Goal: Transaction & Acquisition: Book appointment/travel/reservation

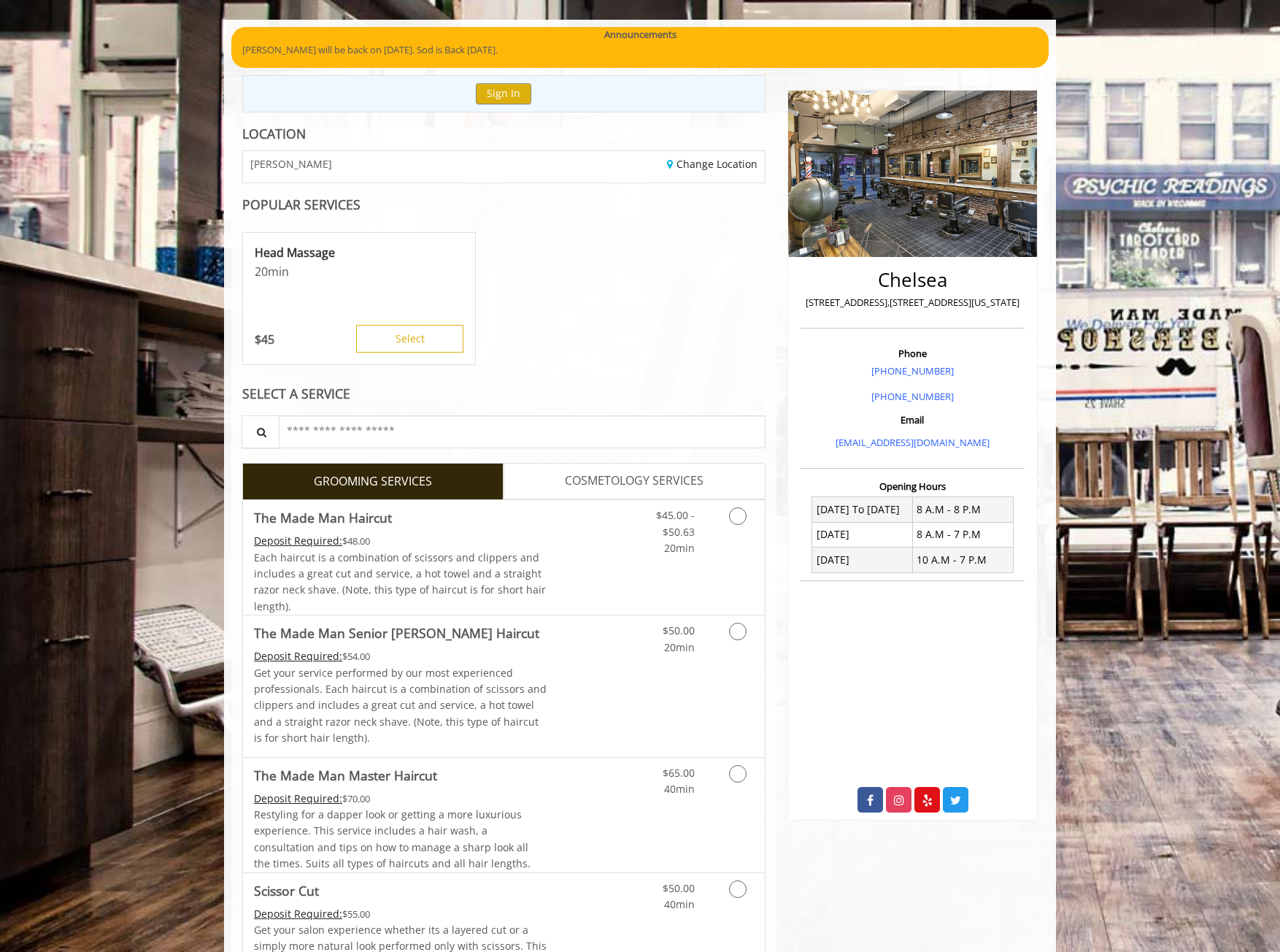
scroll to position [146, 0]
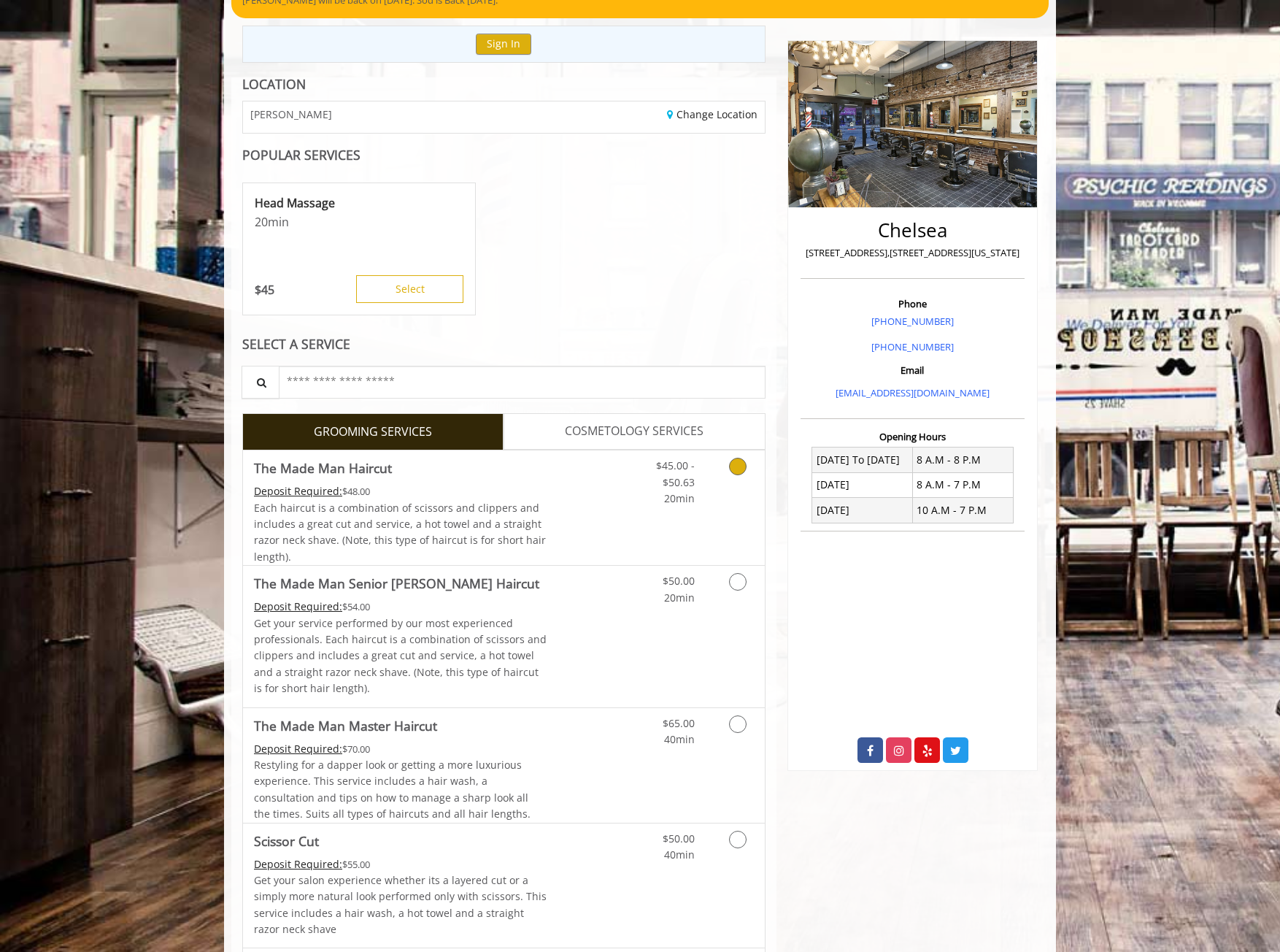
click at [689, 470] on span "$45.00 - $50.63" at bounding box center [675, 473] width 39 height 30
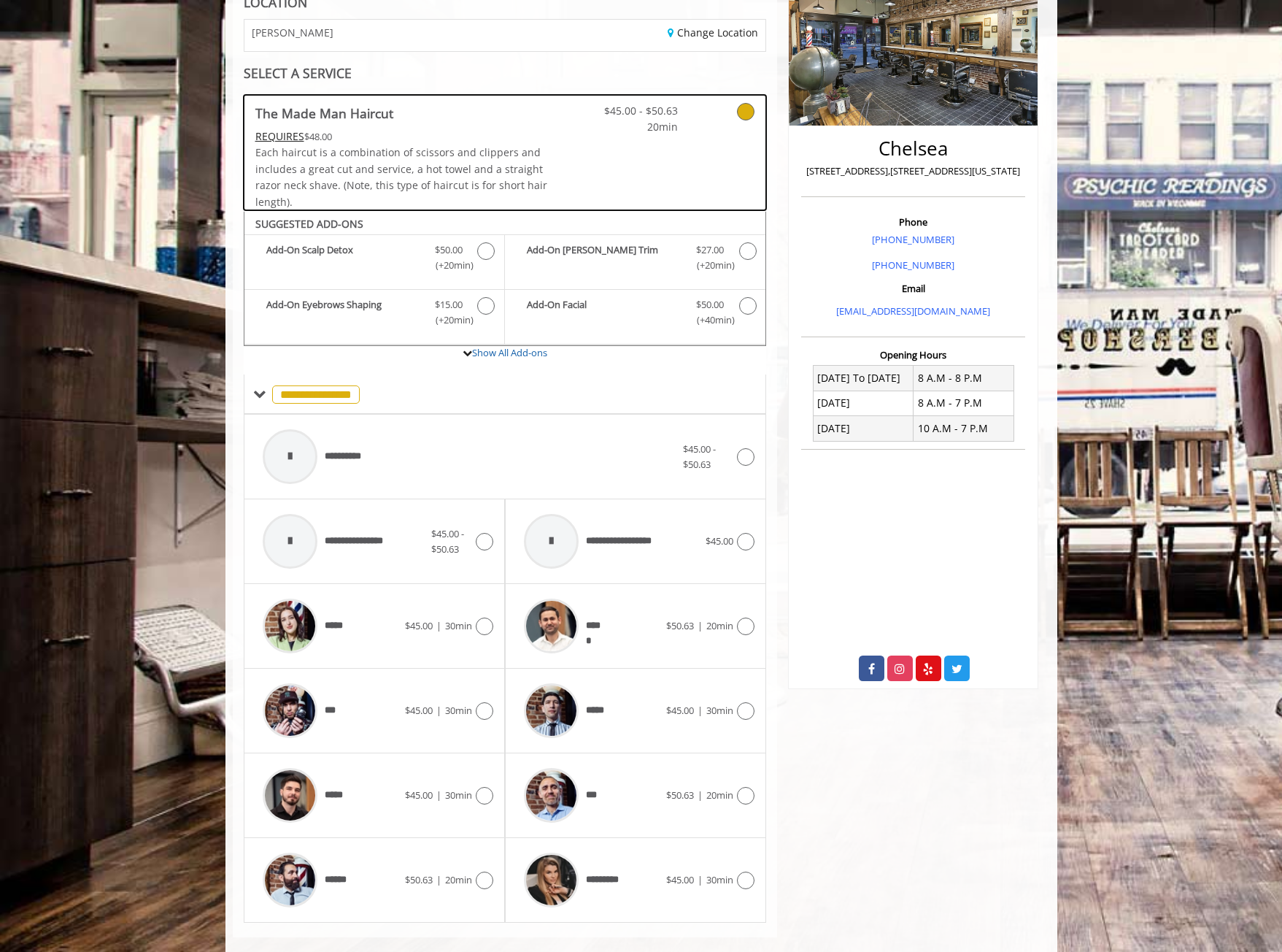
scroll to position [249, 0]
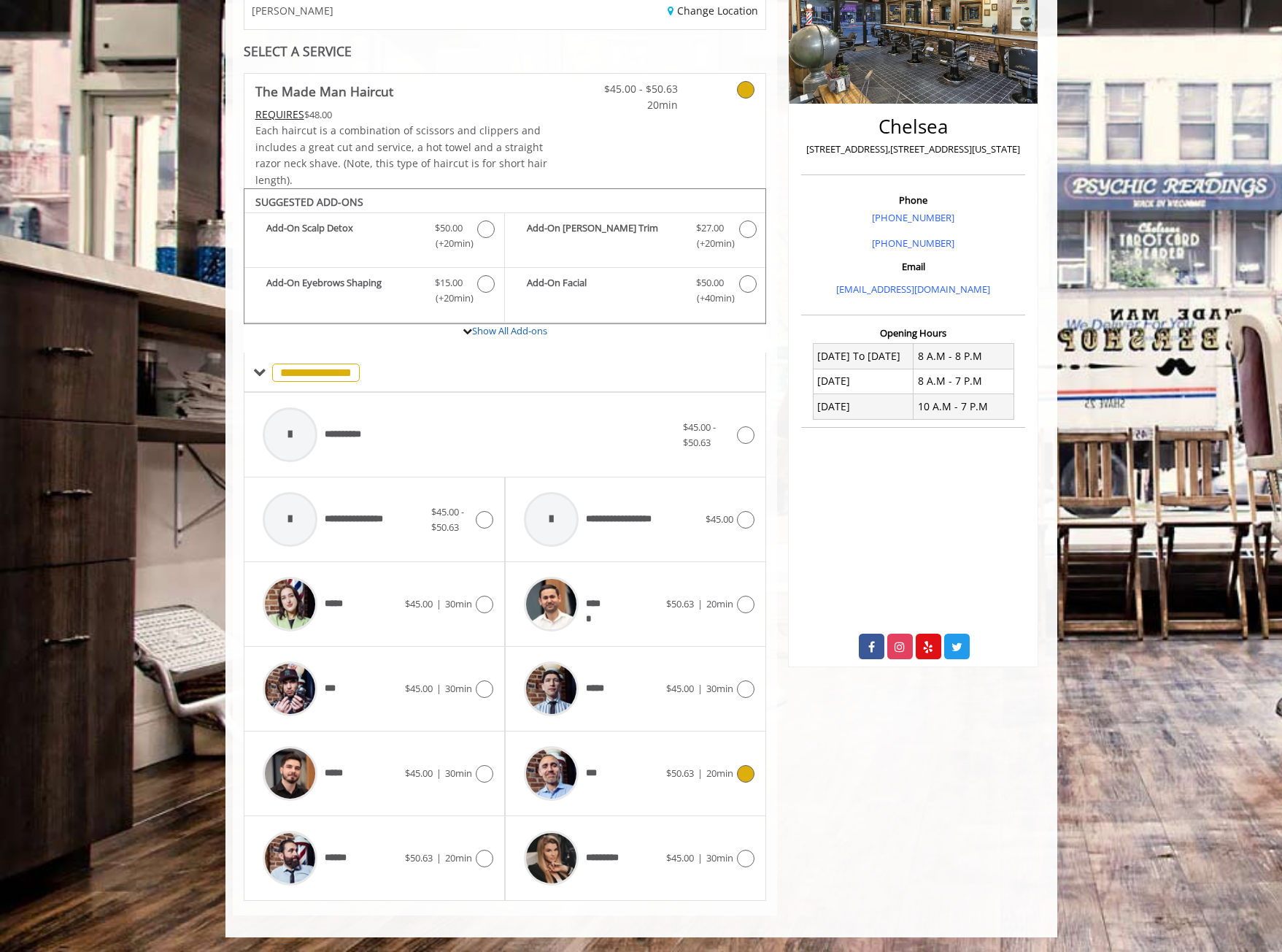
click at [741, 780] on icon at bounding box center [745, 774] width 17 height 17
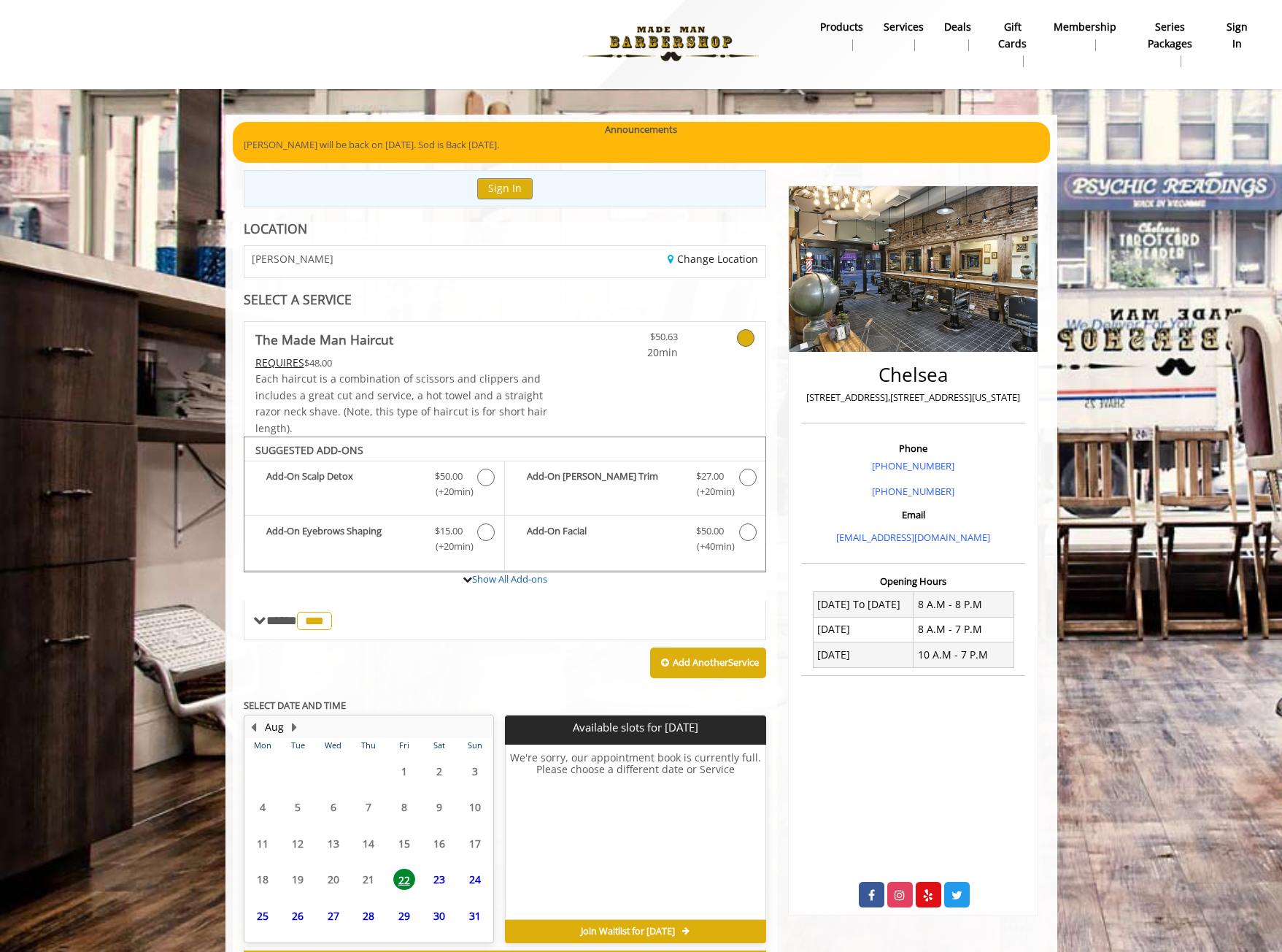
scroll to position [65, 0]
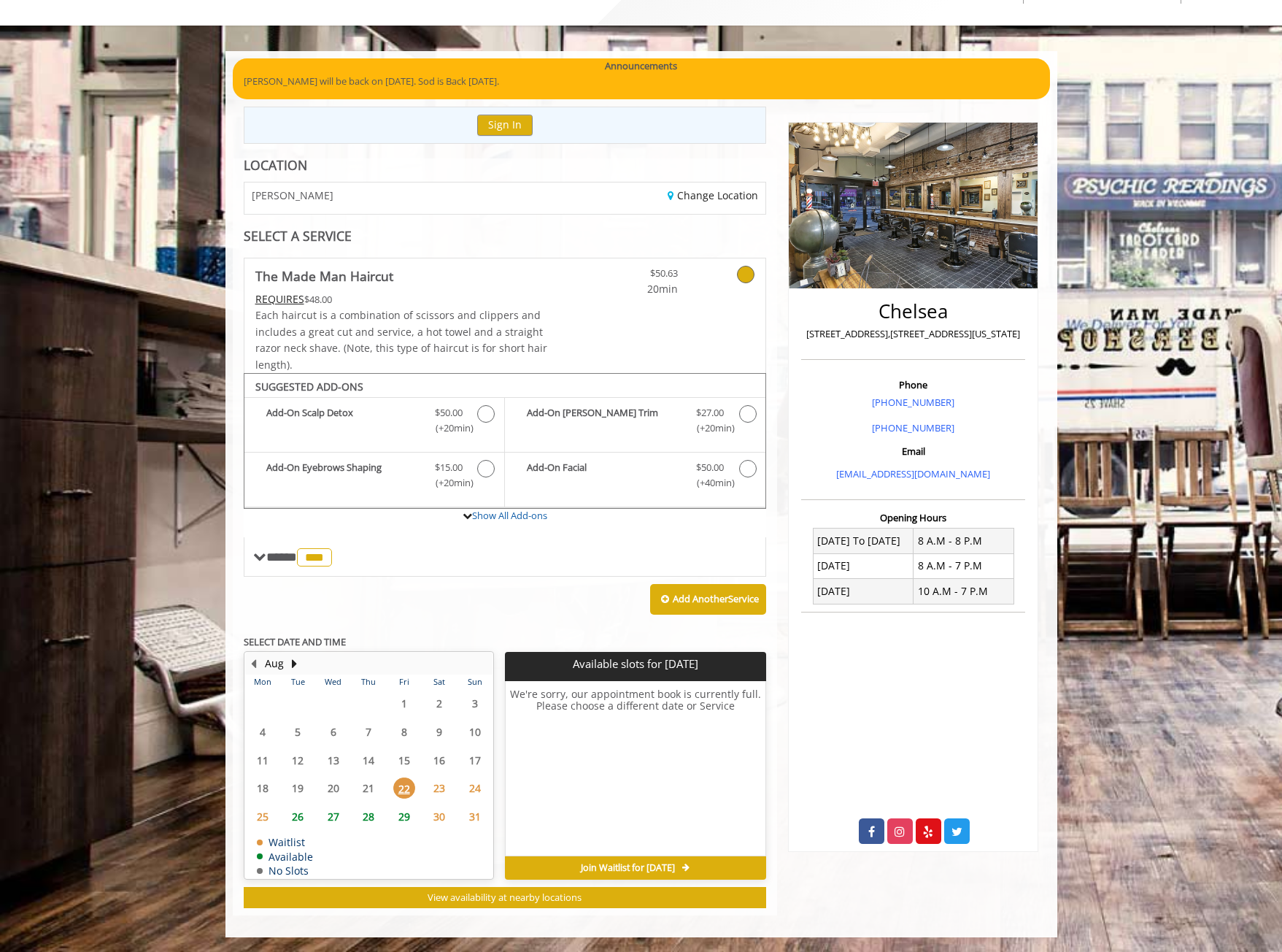
drag, startPoint x: 375, startPoint y: 46, endPoint x: 510, endPoint y: 17, distance: 138.1
click at [375, 46] on div "**********" at bounding box center [641, 435] width 1282 height 1002
drag, startPoint x: 414, startPoint y: 94, endPoint x: 594, endPoint y: 55, distance: 184.2
click at [414, 94] on div "Announcements Yassine will be back on September 4th. Sod is Back August 24th." at bounding box center [642, 79] width 817 height 41
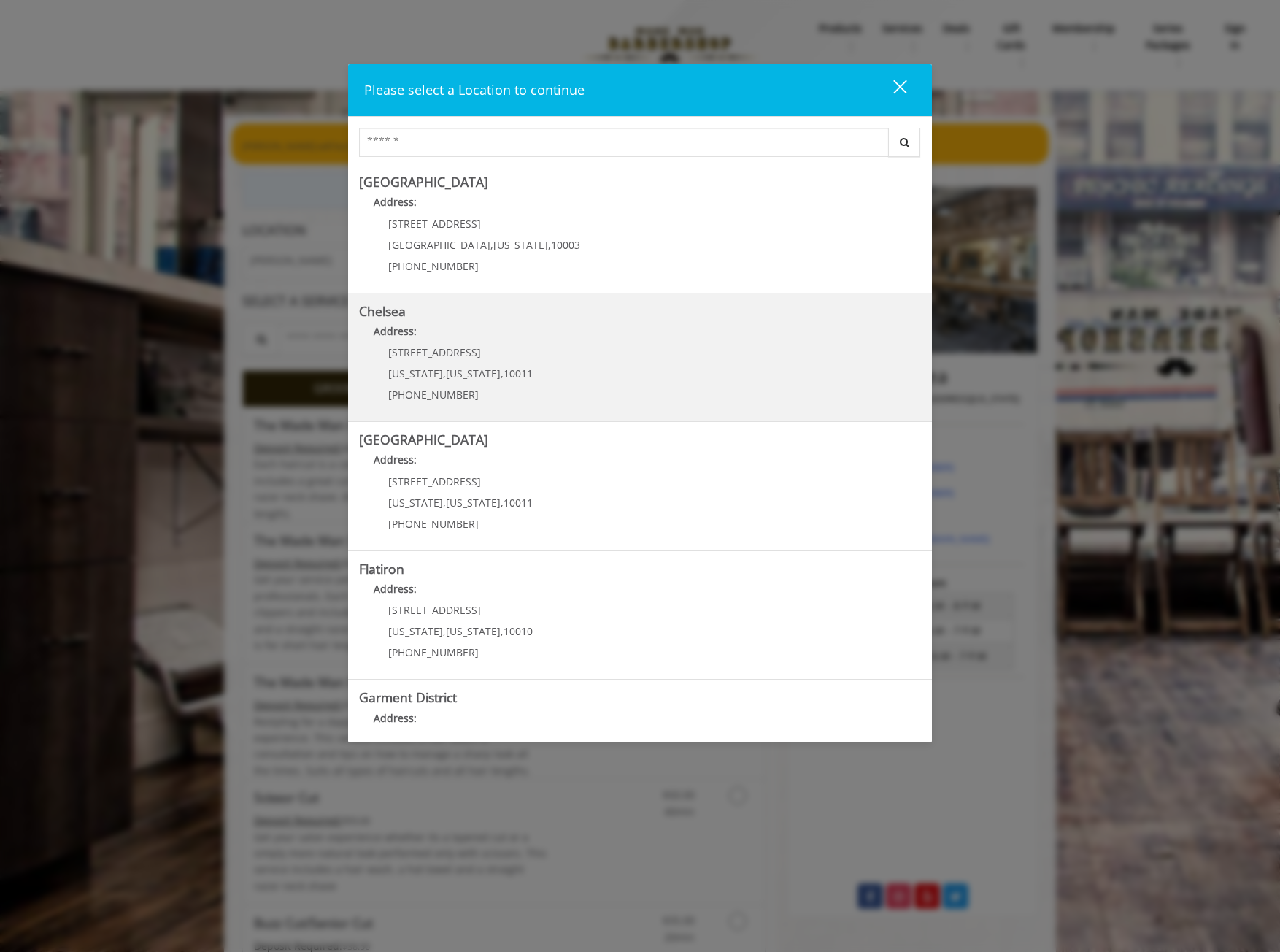
click at [512, 338] on p "Address:" at bounding box center [640, 335] width 562 height 24
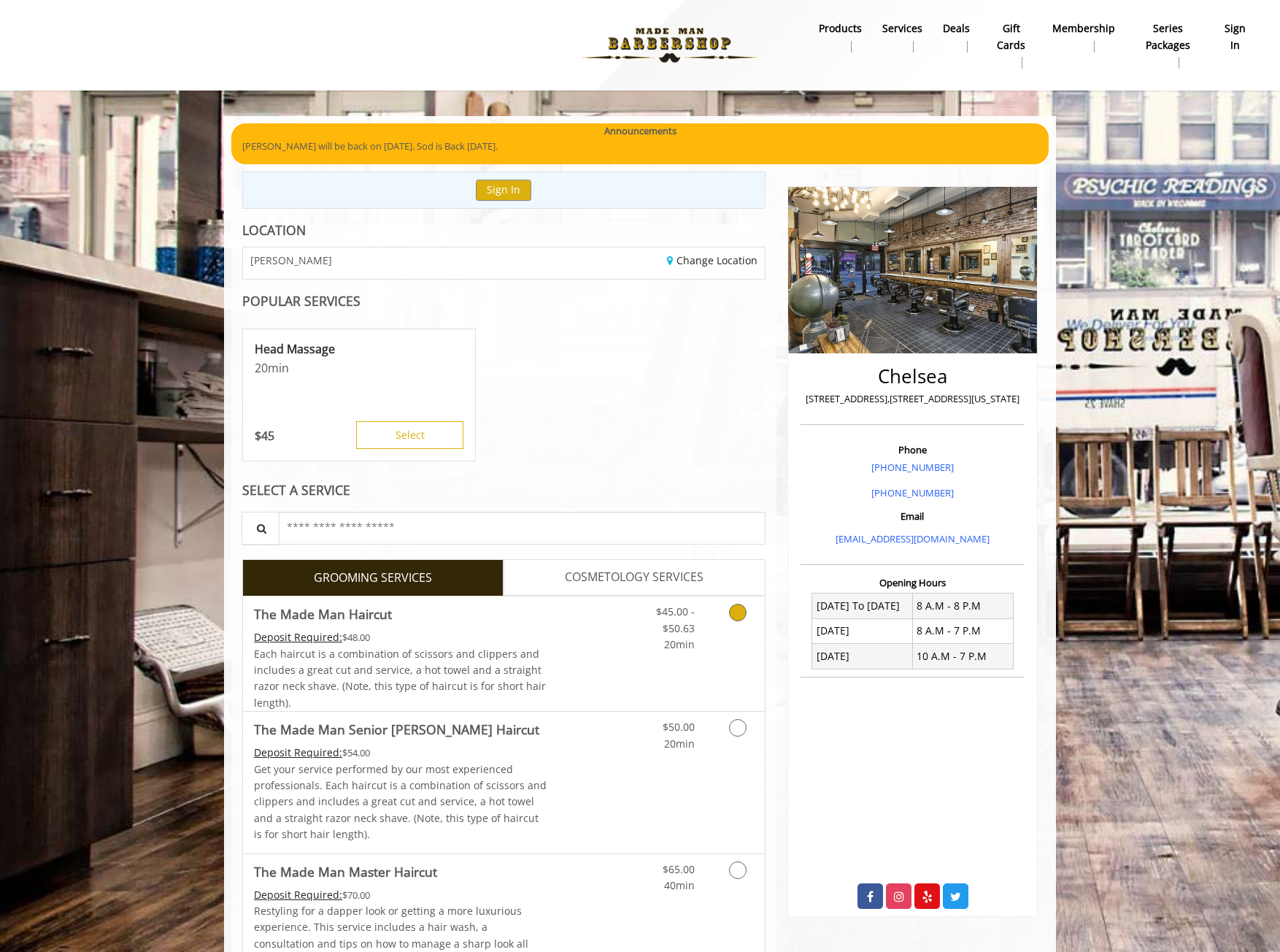
click at [698, 628] on div "$45.00 - $50.63 20min" at bounding box center [664, 624] width 82 height 56
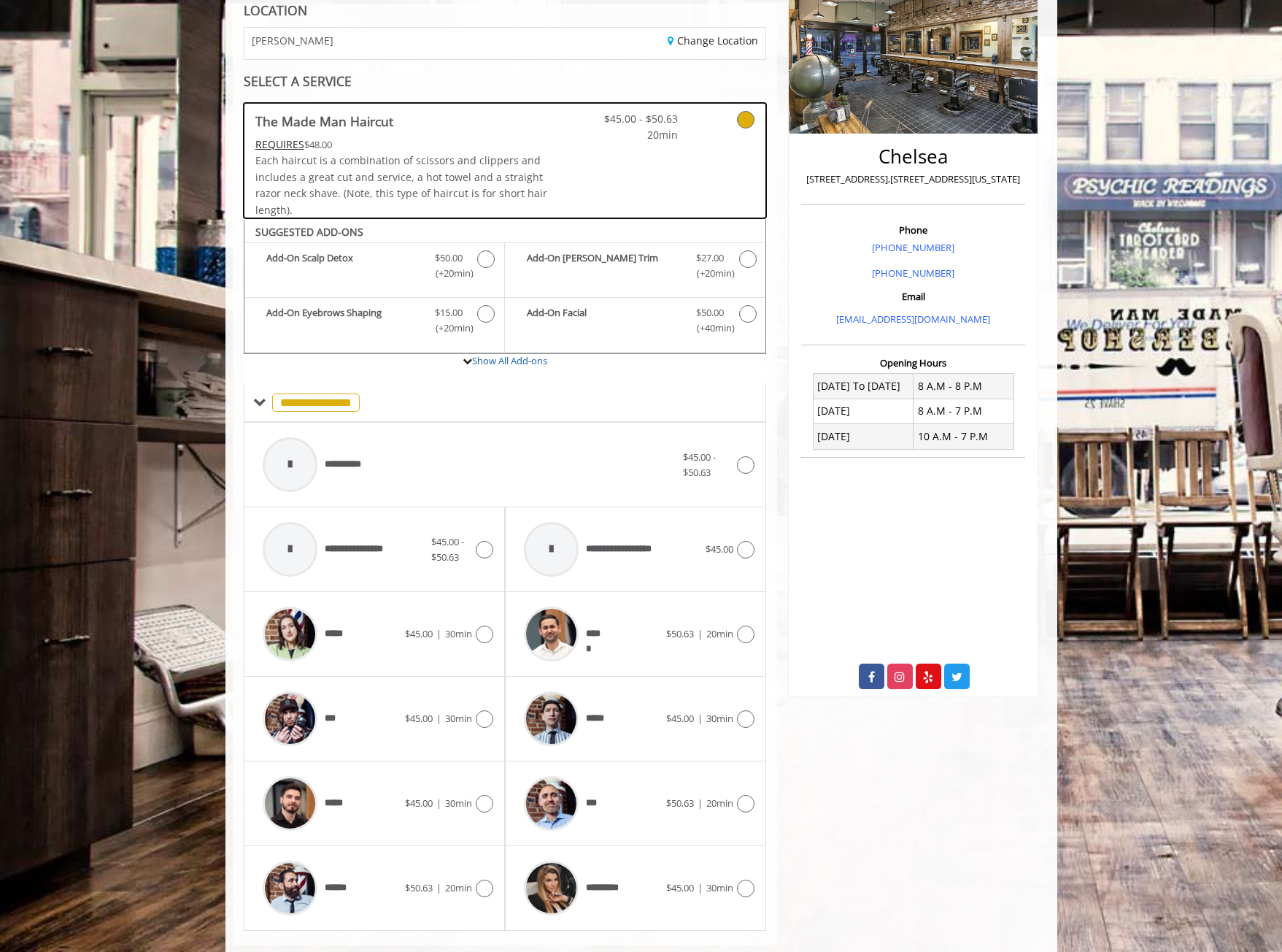
scroll to position [249, 0]
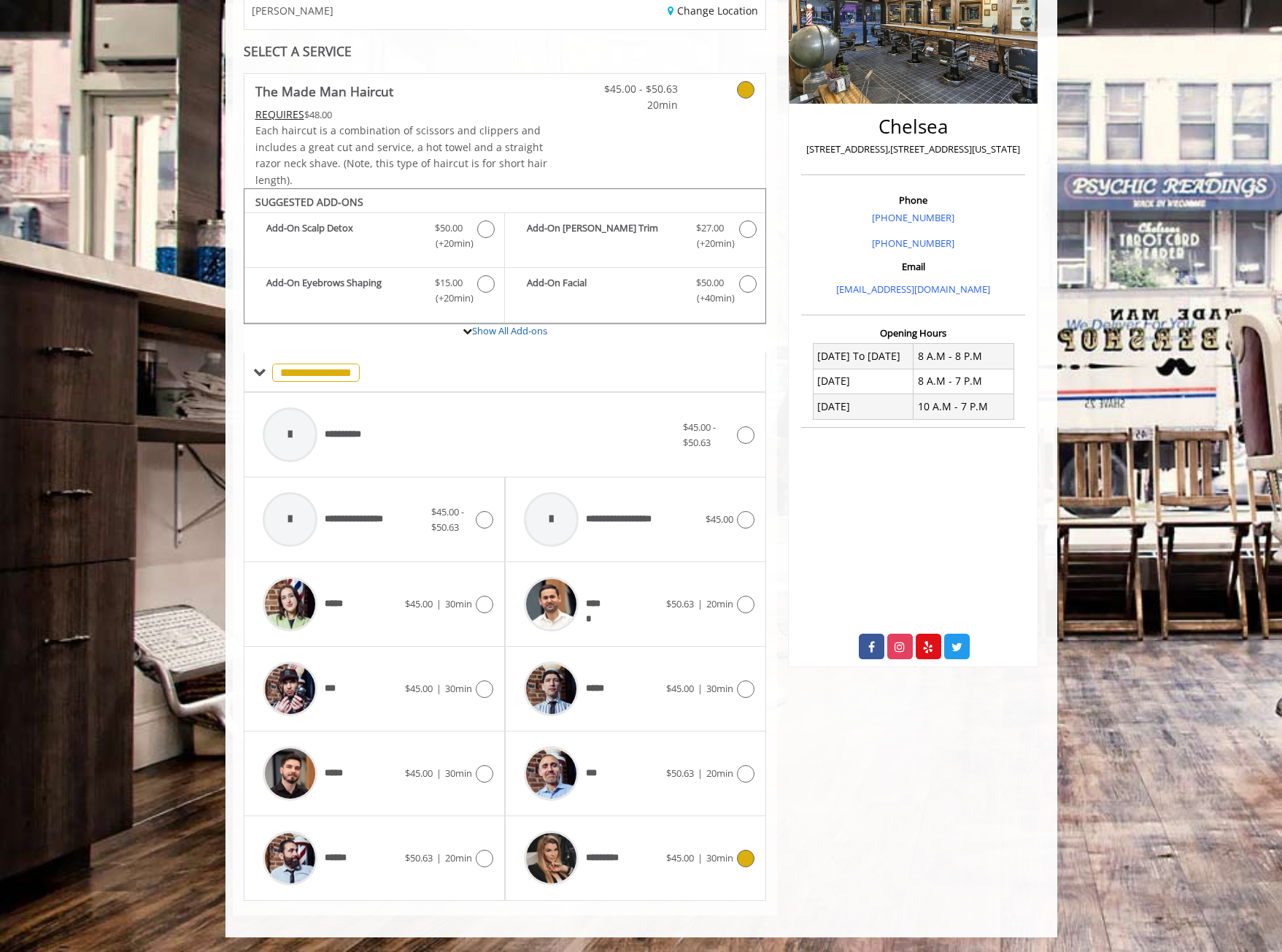
click at [687, 855] on span "$45.00" at bounding box center [680, 858] width 27 height 13
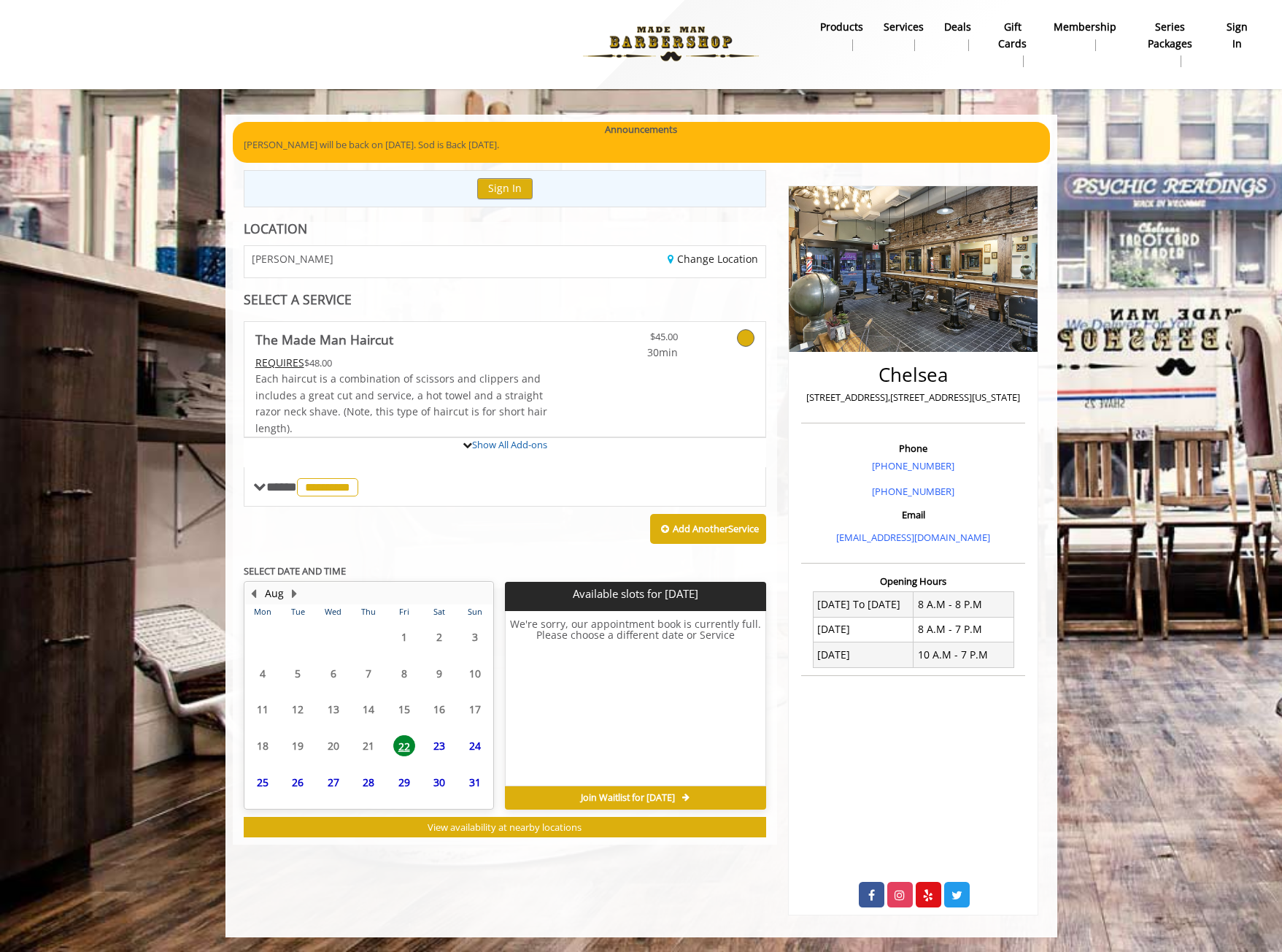
scroll to position [65, 0]
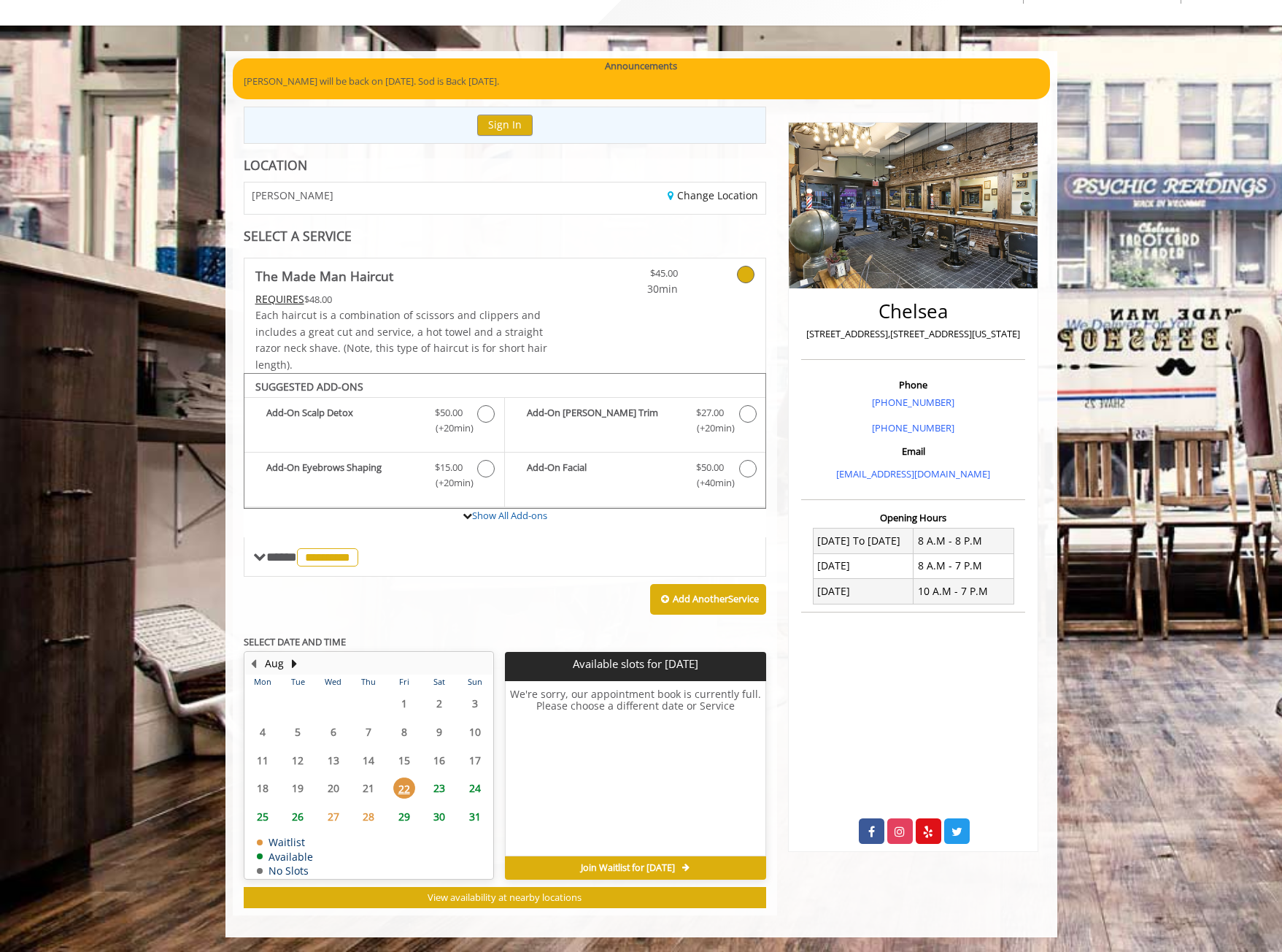
click at [437, 789] on span "23" at bounding box center [439, 788] width 22 height 21
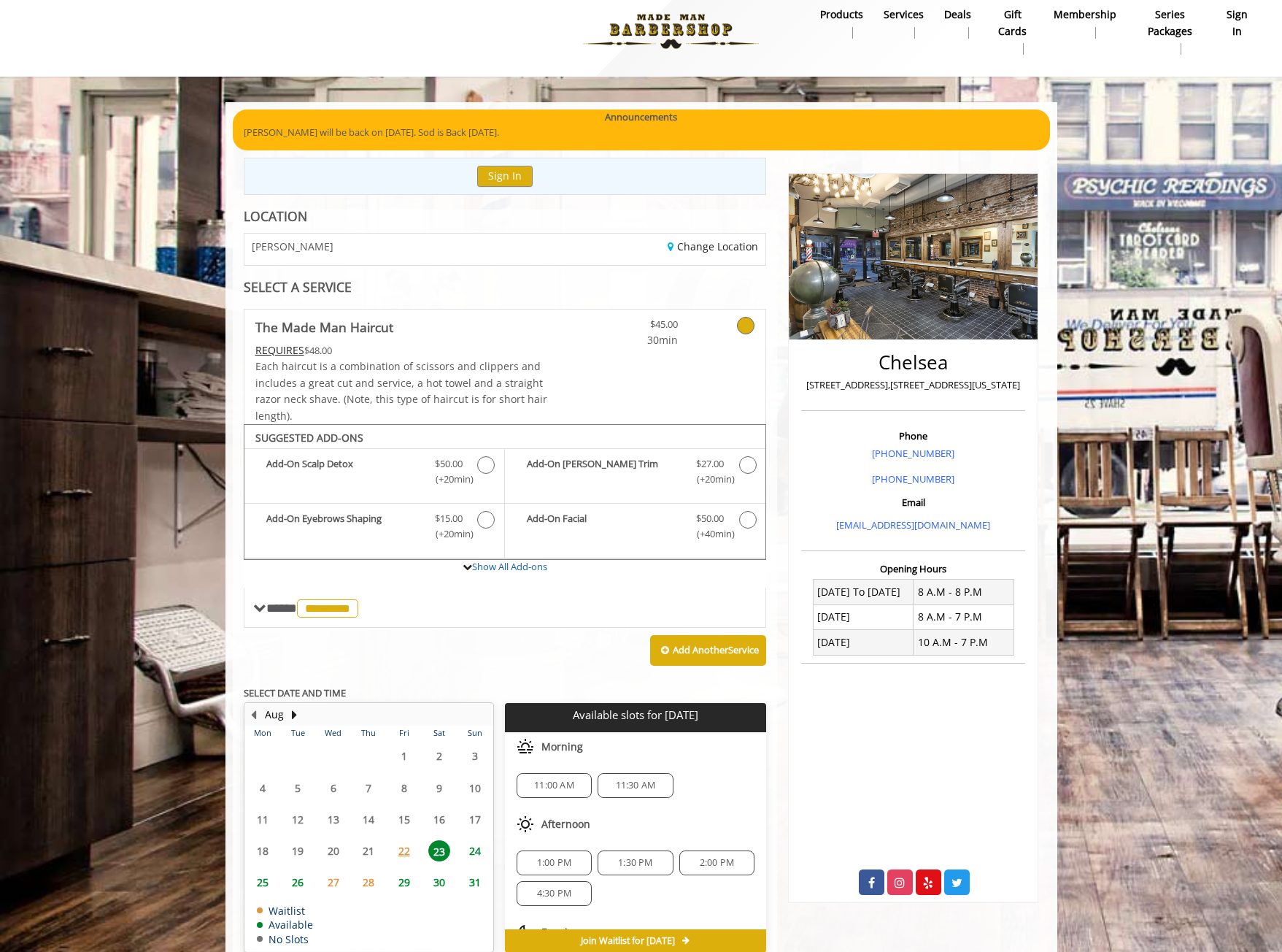
scroll to position [0, 0]
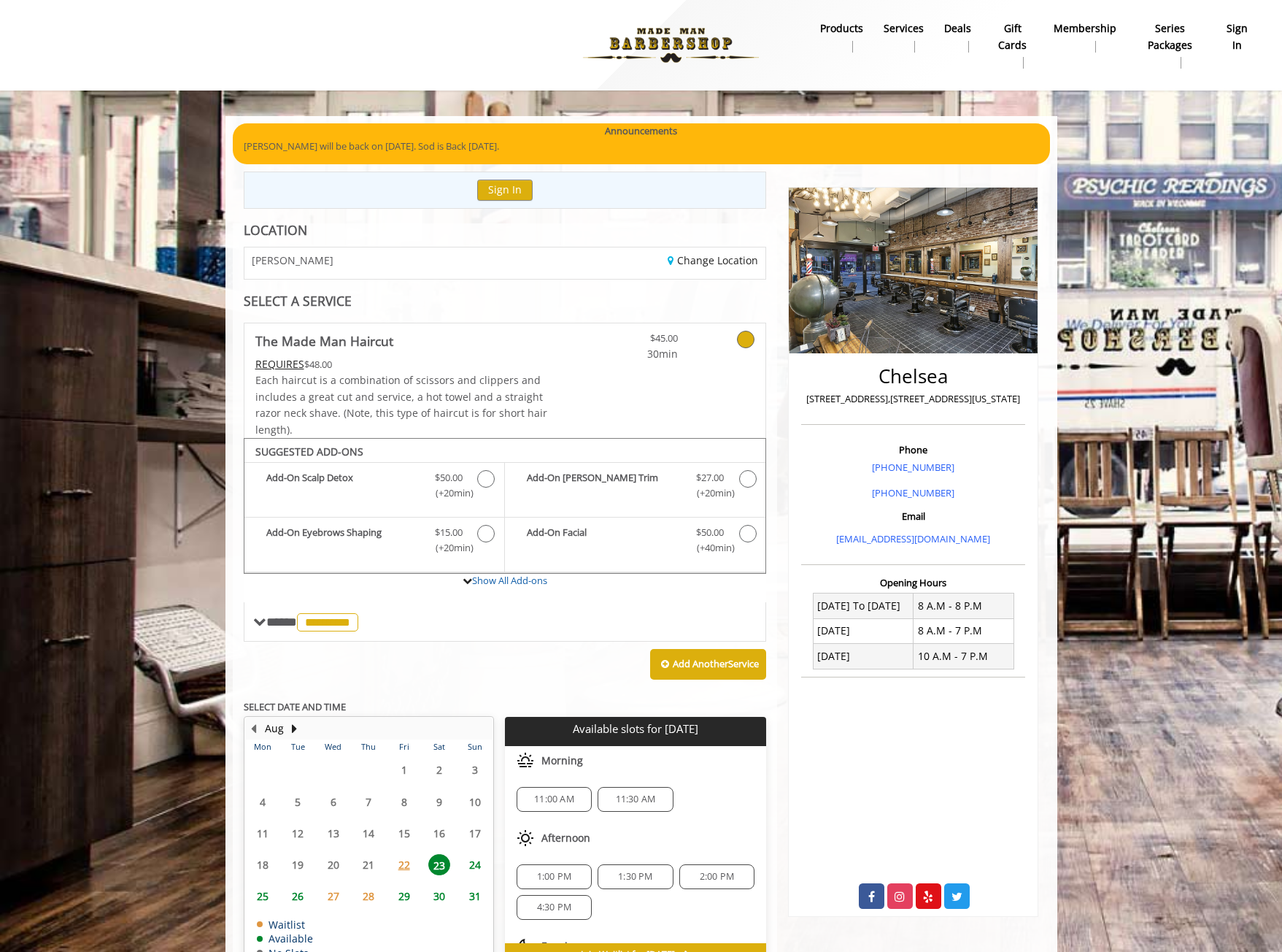
click at [568, 804] on span "11:00 AM" at bounding box center [554, 799] width 40 height 11
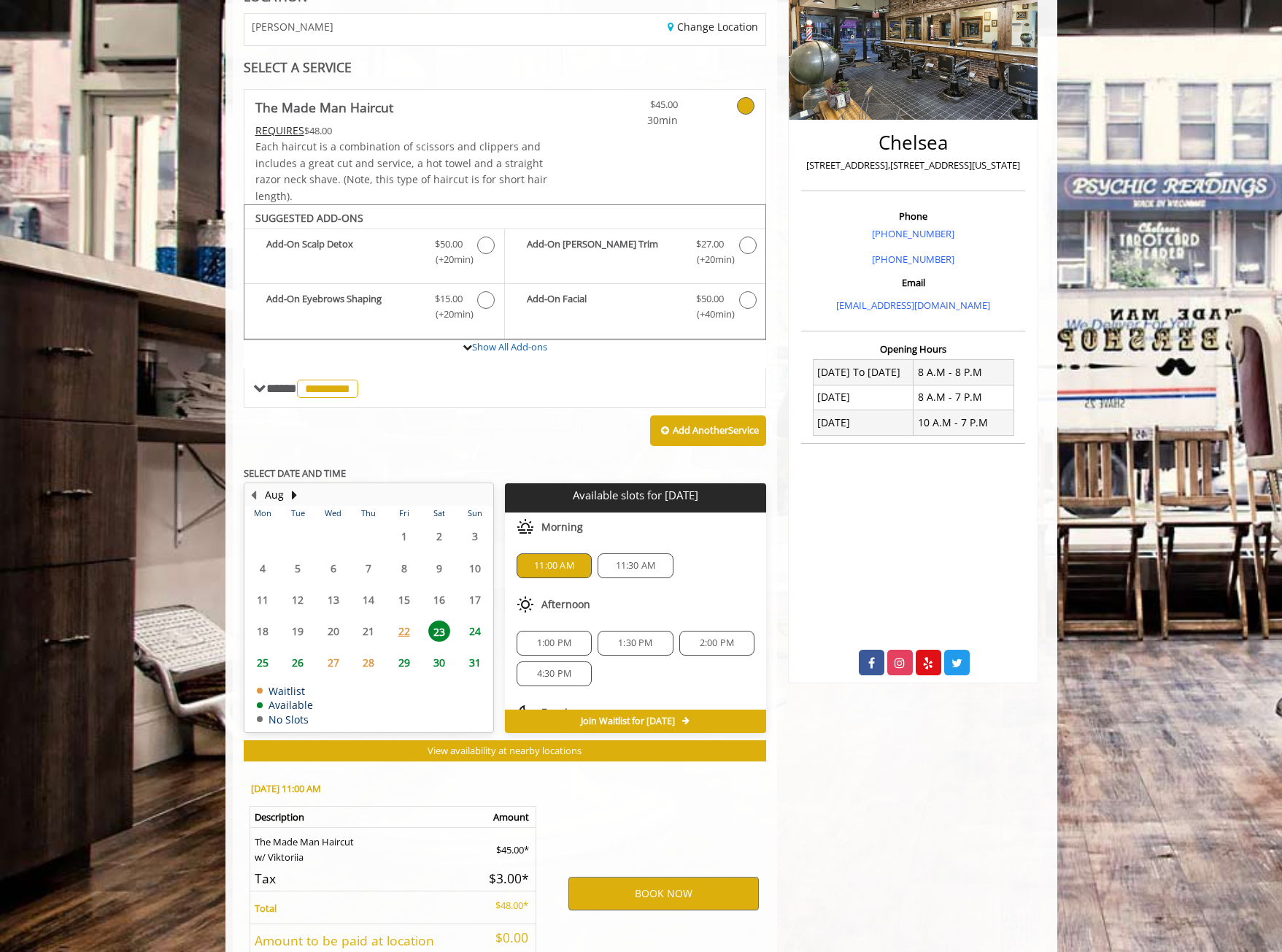
scroll to position [350, 0]
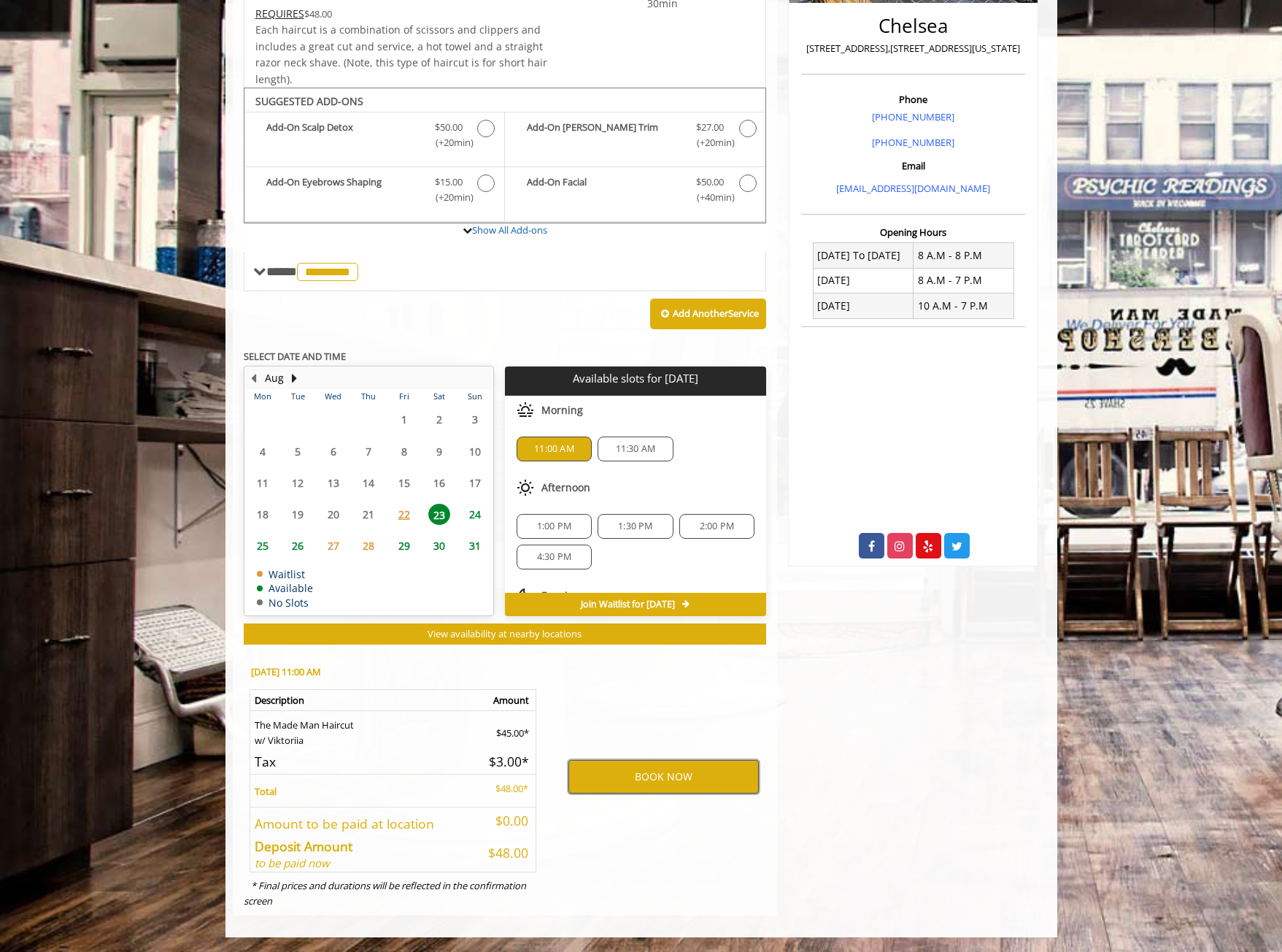
click at [640, 778] on button "BOOK NOW" at bounding box center [664, 776] width 191 height 33
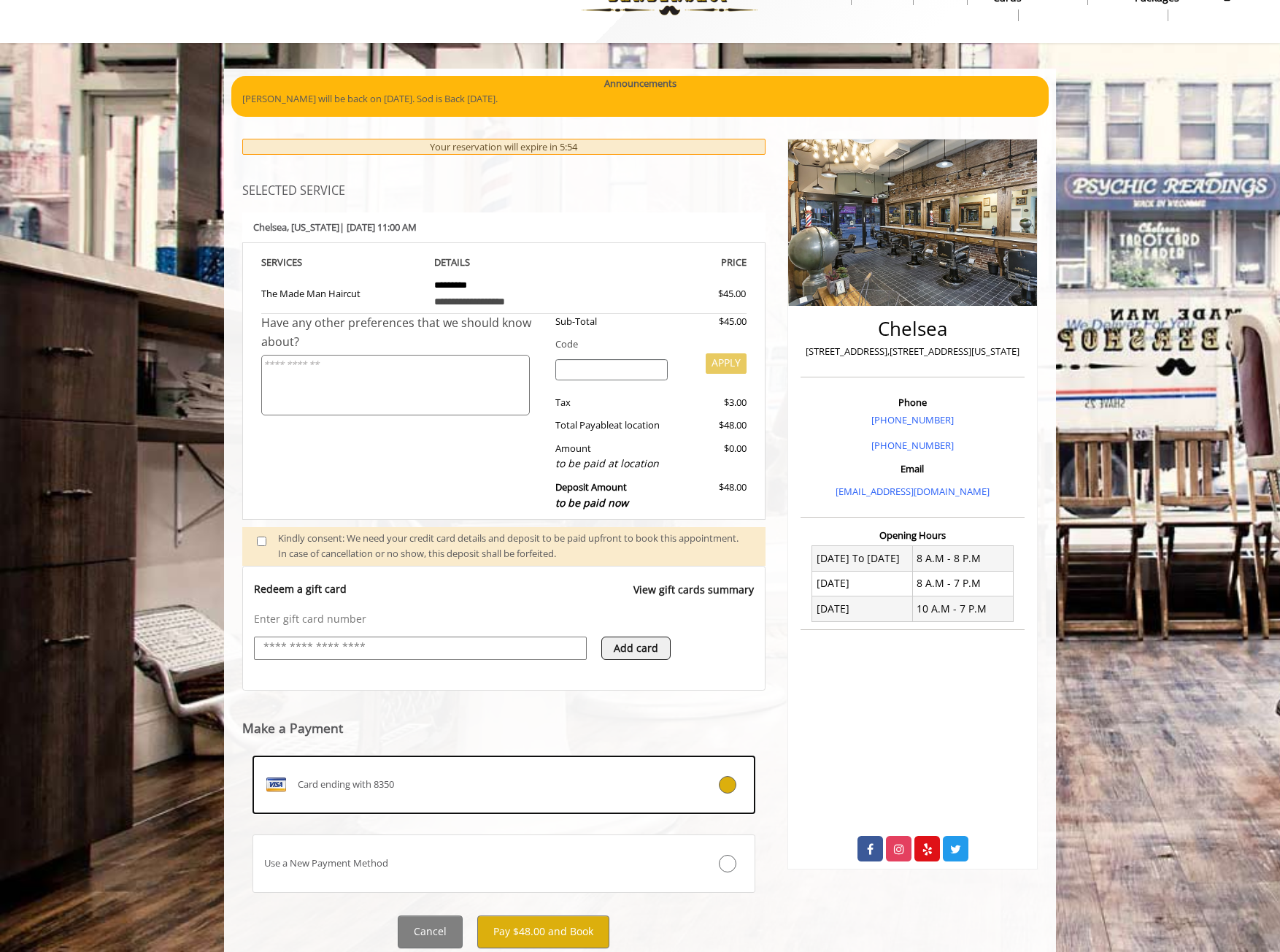
scroll to position [95, 0]
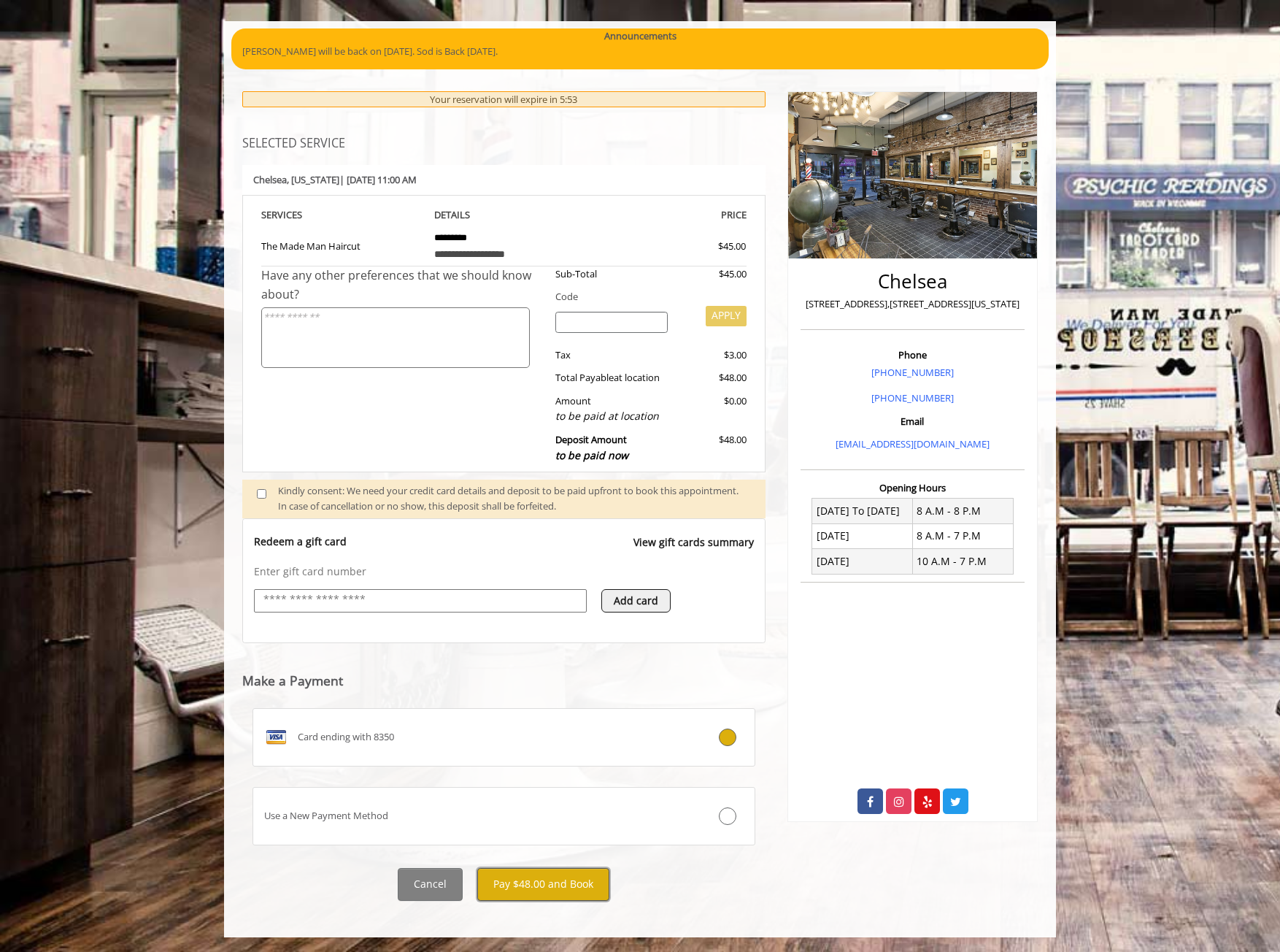
click at [582, 885] on button "Pay $48.00 and Book" at bounding box center [542, 884] width 132 height 33
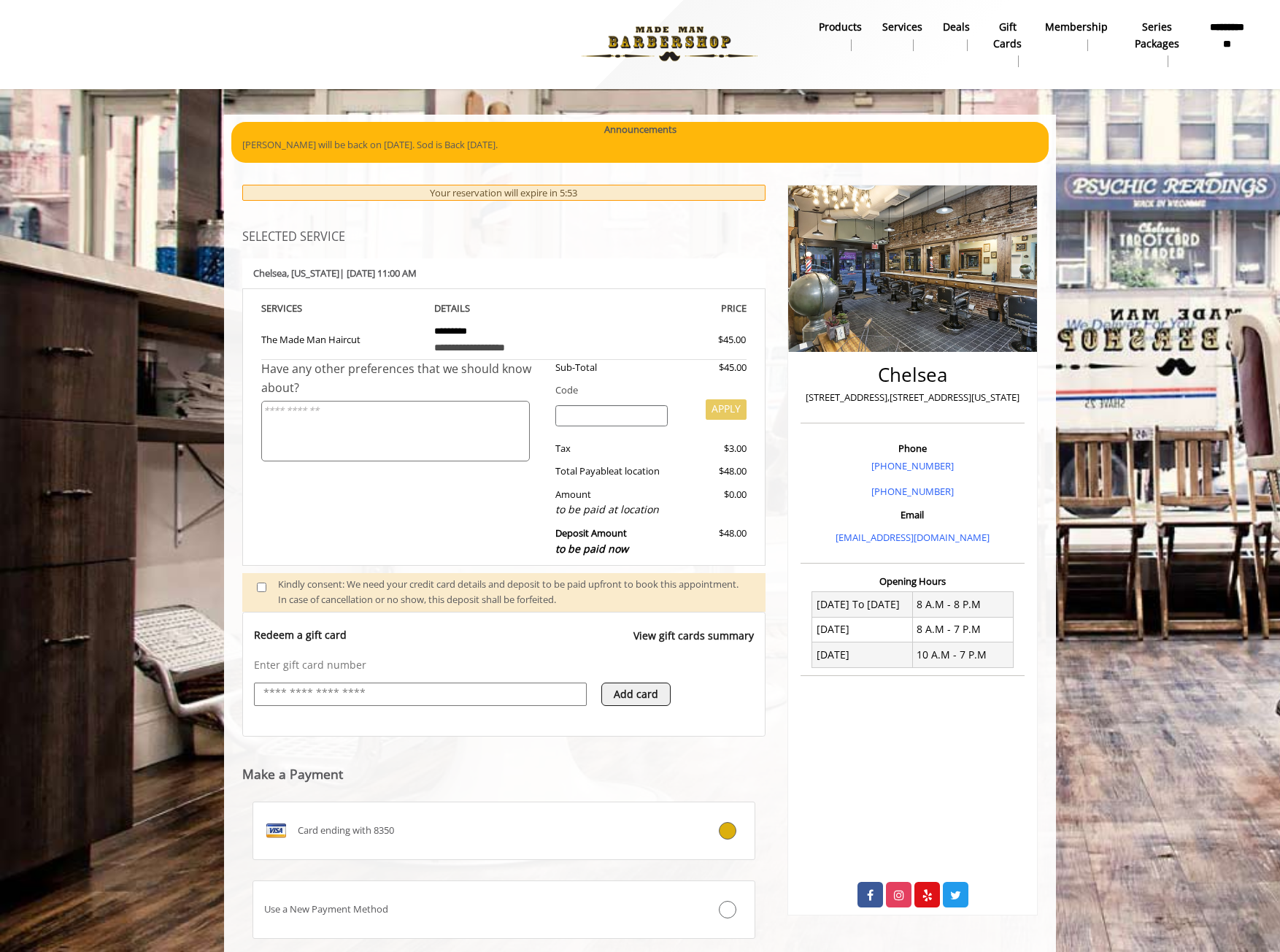
click at [582, 885] on div "**********" at bounding box center [503, 589] width 545 height 838
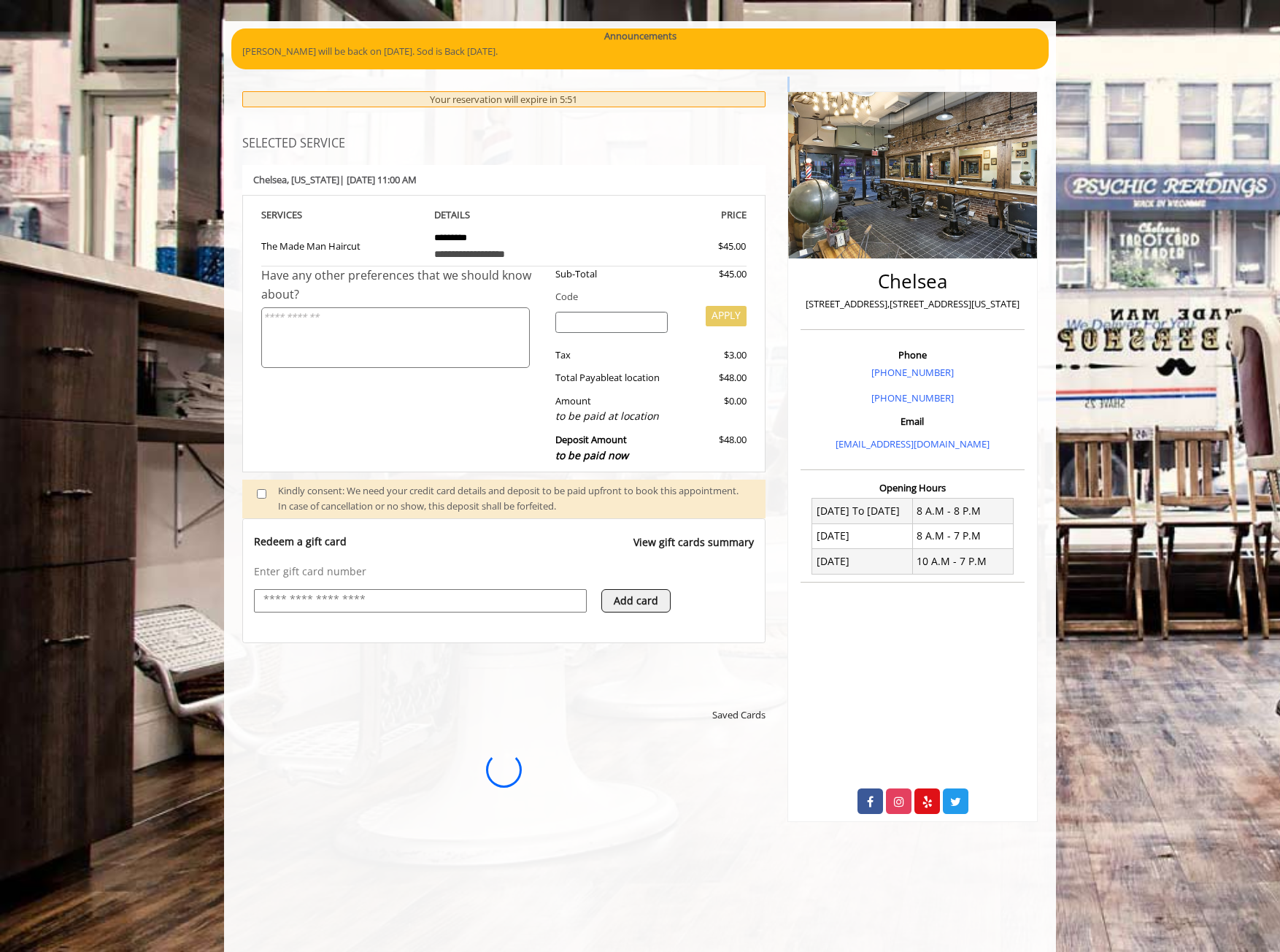
scroll to position [0, 0]
